Goal: Task Accomplishment & Management: Use online tool/utility

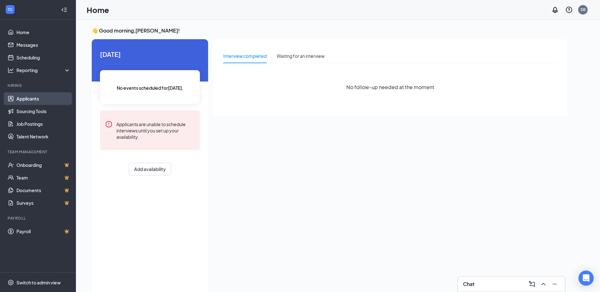
click at [44, 101] on link "Applicants" at bounding box center [43, 98] width 54 height 13
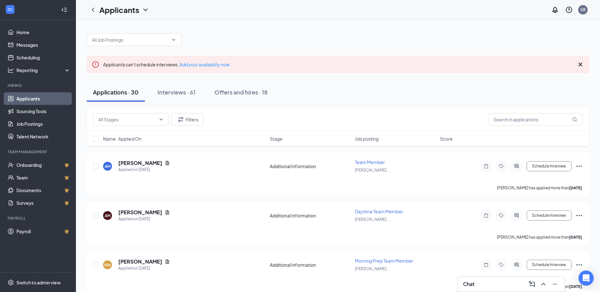
drag, startPoint x: 186, startPoint y: 93, endPoint x: 195, endPoint y: 106, distance: 16.0
click at [186, 95] on div "Interviews · 61" at bounding box center [176, 92] width 38 height 8
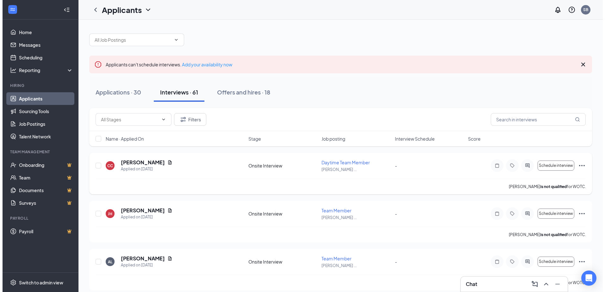
scroll to position [32, 0]
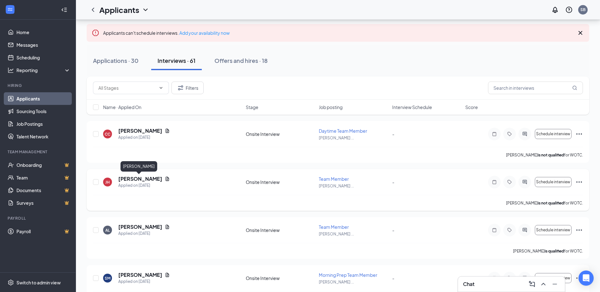
click at [142, 179] on h5 "[PERSON_NAME]" at bounding box center [140, 179] width 44 height 7
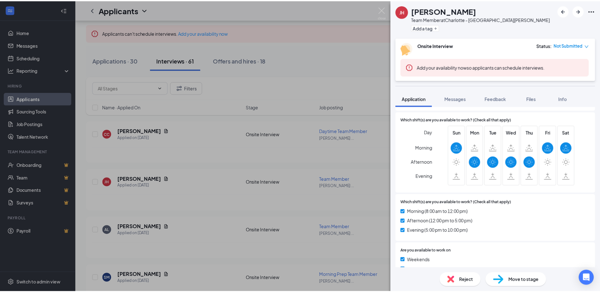
scroll to position [348, 0]
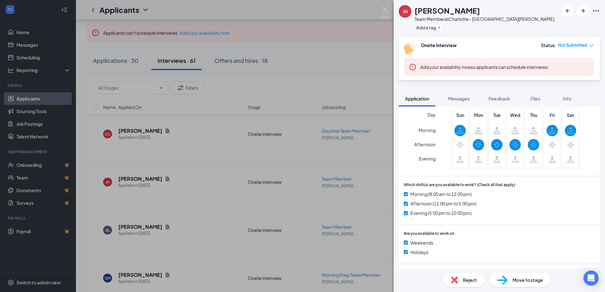
click at [195, 167] on div "[PERSON_NAME] Jaden [PERSON_NAME] Team Member at [GEOGRAPHIC_DATA][PERSON_NAME]…" at bounding box center [302, 146] width 605 height 292
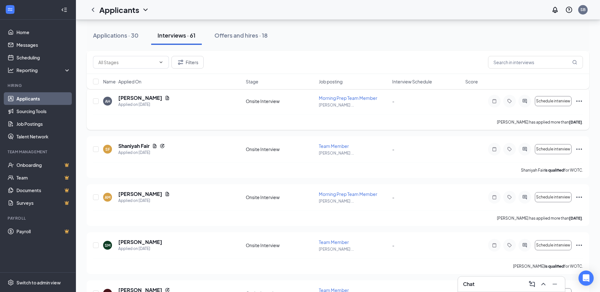
scroll to position [696, 0]
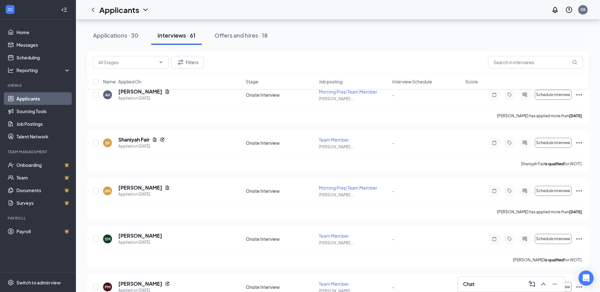
click at [158, 92] on div "Filters Name · Applied On Stage Job posting Interview Schedule Score" at bounding box center [338, 73] width 503 height 45
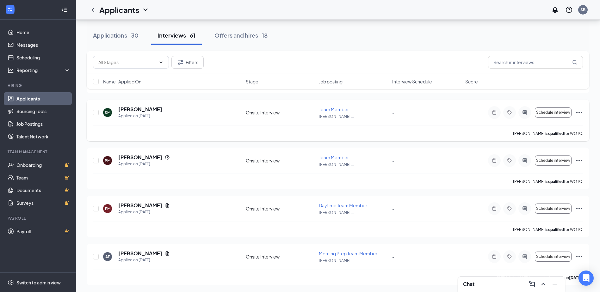
scroll to position [854, 0]
